Goal: Information Seeking & Learning: Find specific fact

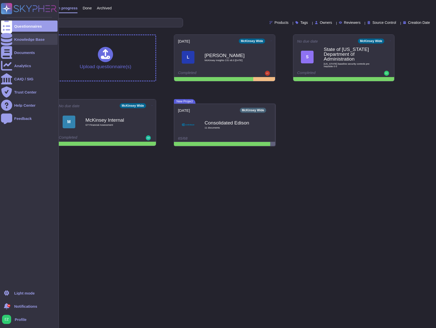
click at [27, 39] on div "Knowledge Base" at bounding box center [29, 40] width 30 height 4
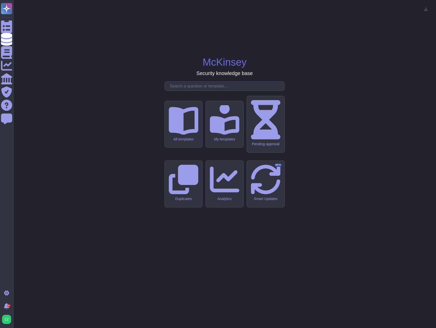
click at [179, 91] on input "text" at bounding box center [225, 86] width 117 height 9
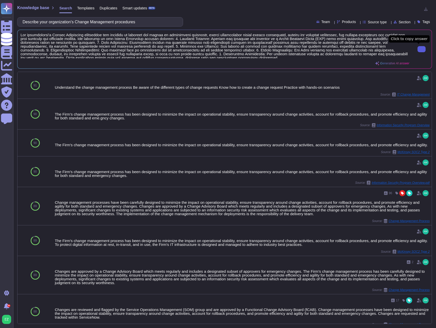
click at [418, 51] on button at bounding box center [422, 49] width 8 height 6
click at [423, 50] on button at bounding box center [422, 49] width 8 height 6
click at [88, 21] on input "Describe your organization's Change Management procedures" at bounding box center [99, 21] width 158 height 9
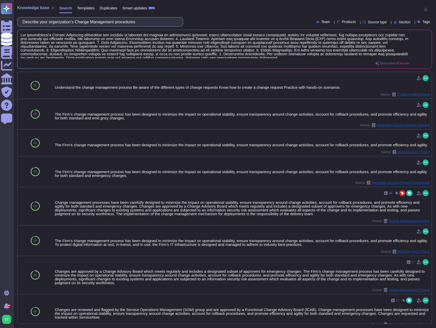
paste input "the controls in place regarding the usage of AI"
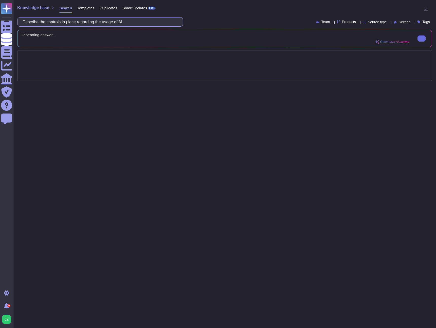
type input "Describe the controls in place regarding the usage of AI"
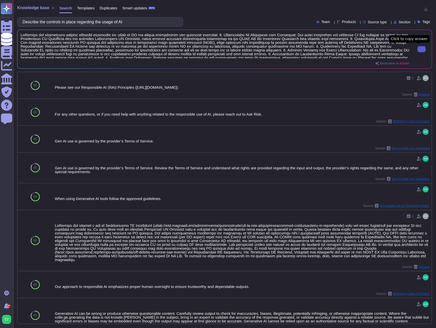
click at [422, 49] on icon at bounding box center [422, 49] width 0 height 0
